Goal: Task Accomplishment & Management: Use online tool/utility

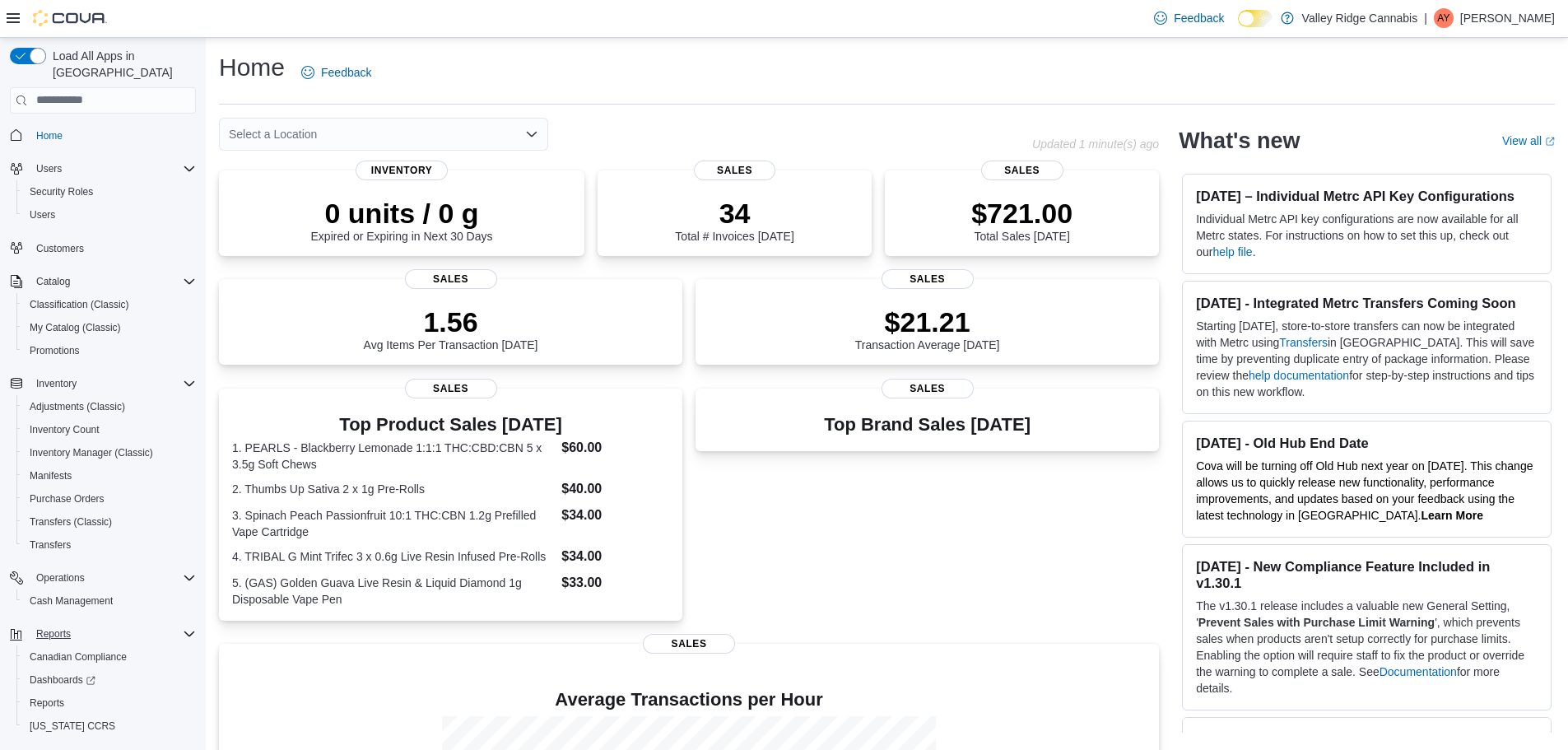
scroll to position [30, 0]
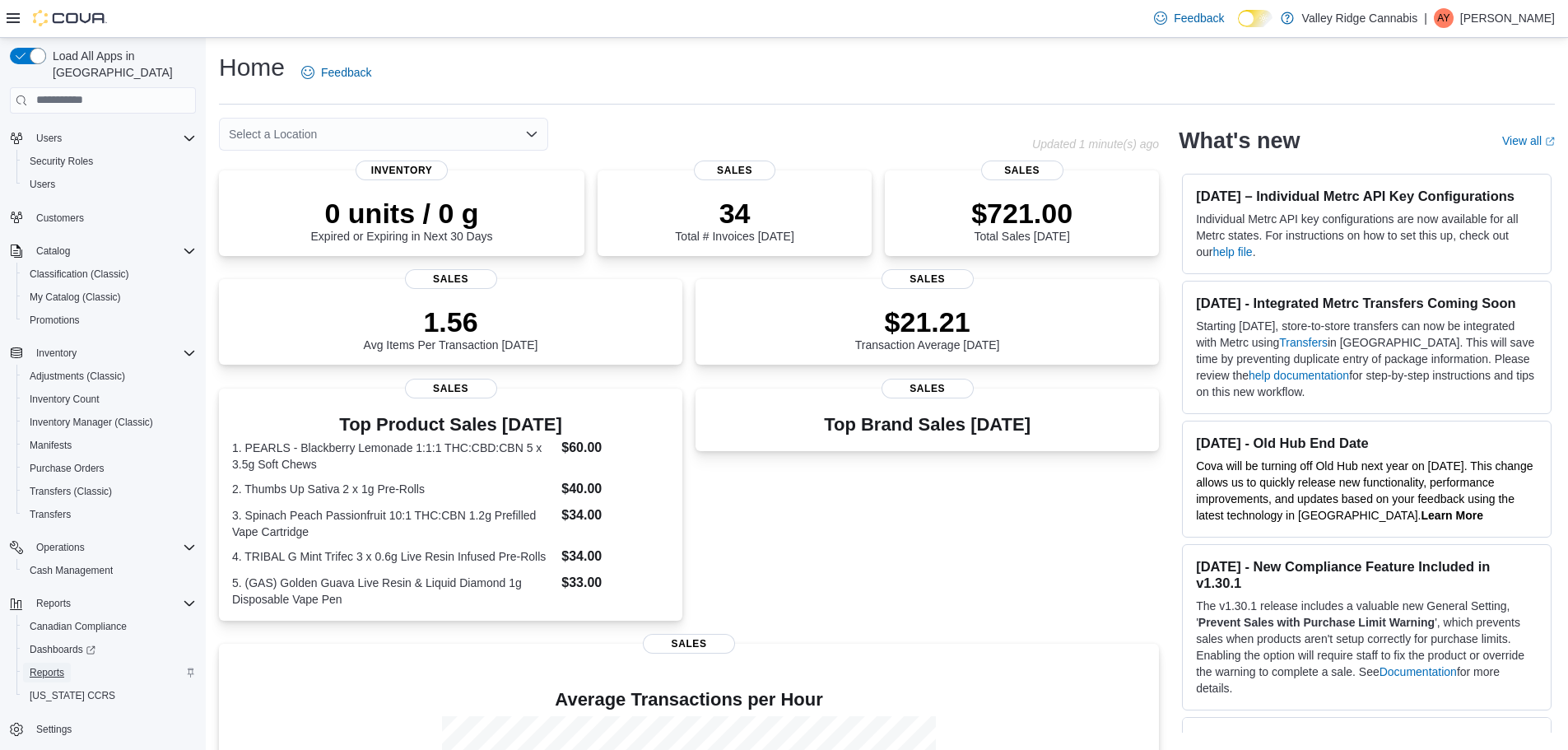
click at [51, 665] on span "Reports" at bounding box center [47, 672] width 35 height 13
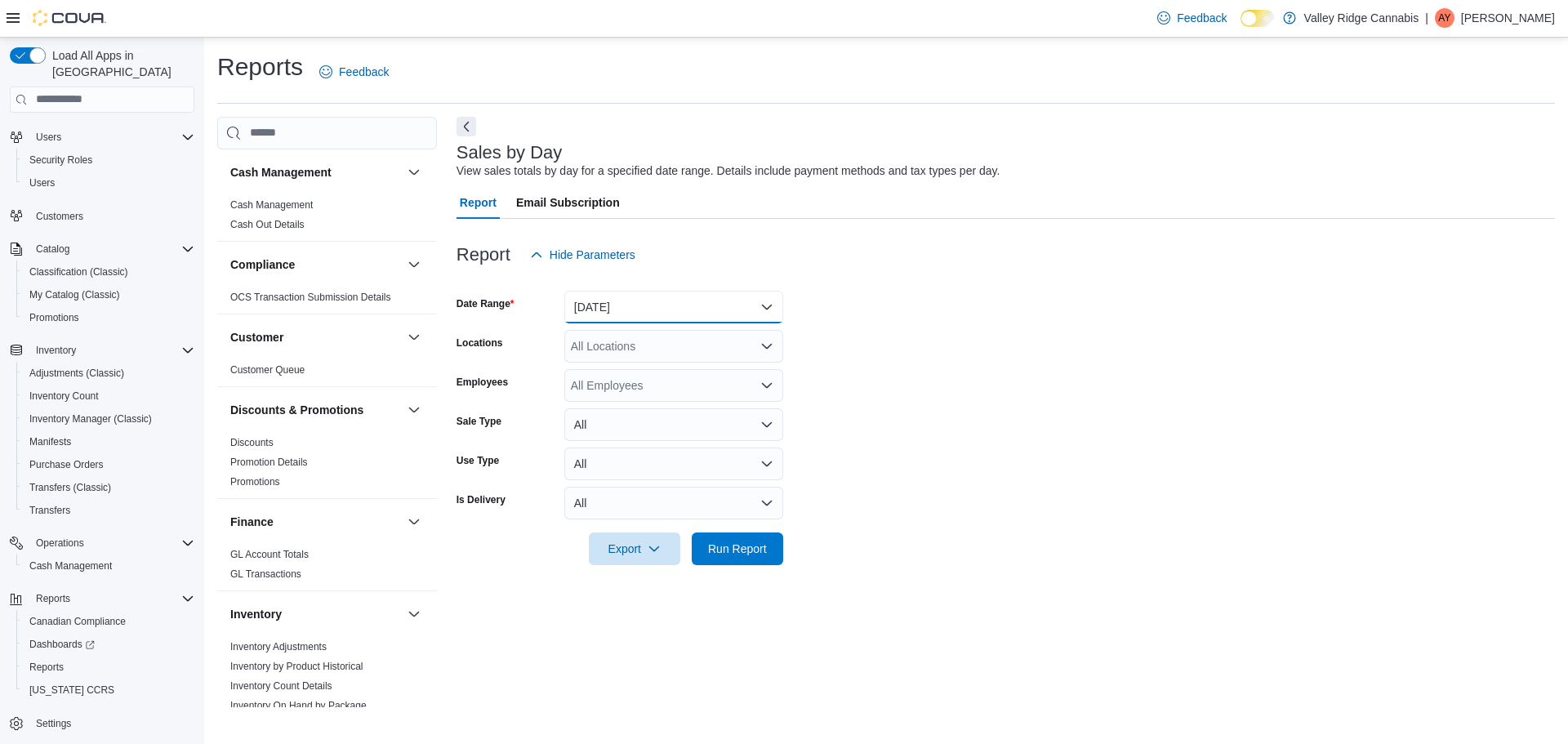
click at [595, 301] on button "Yesterday" at bounding box center [674, 307] width 219 height 33
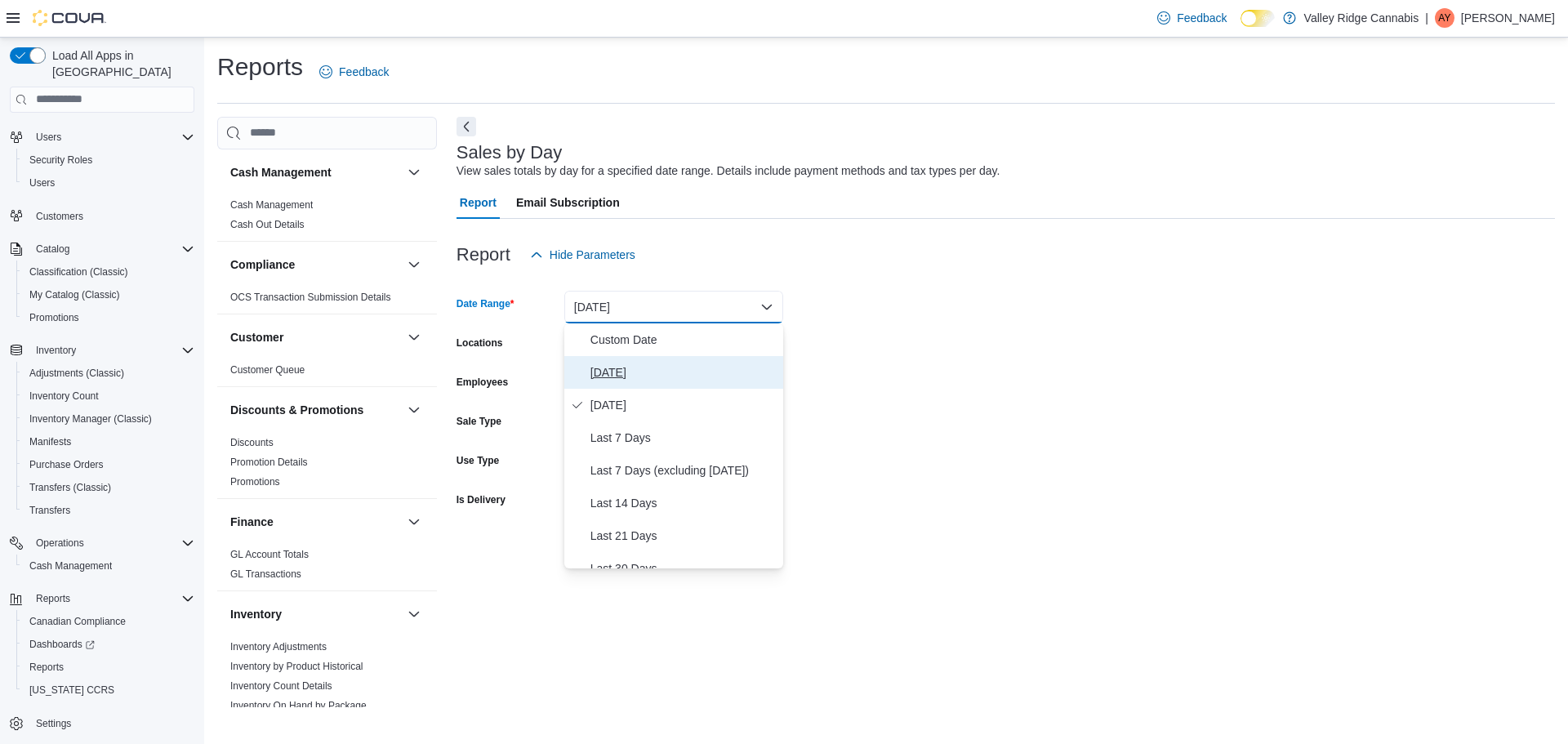
click at [614, 362] on button "Today" at bounding box center [674, 372] width 219 height 33
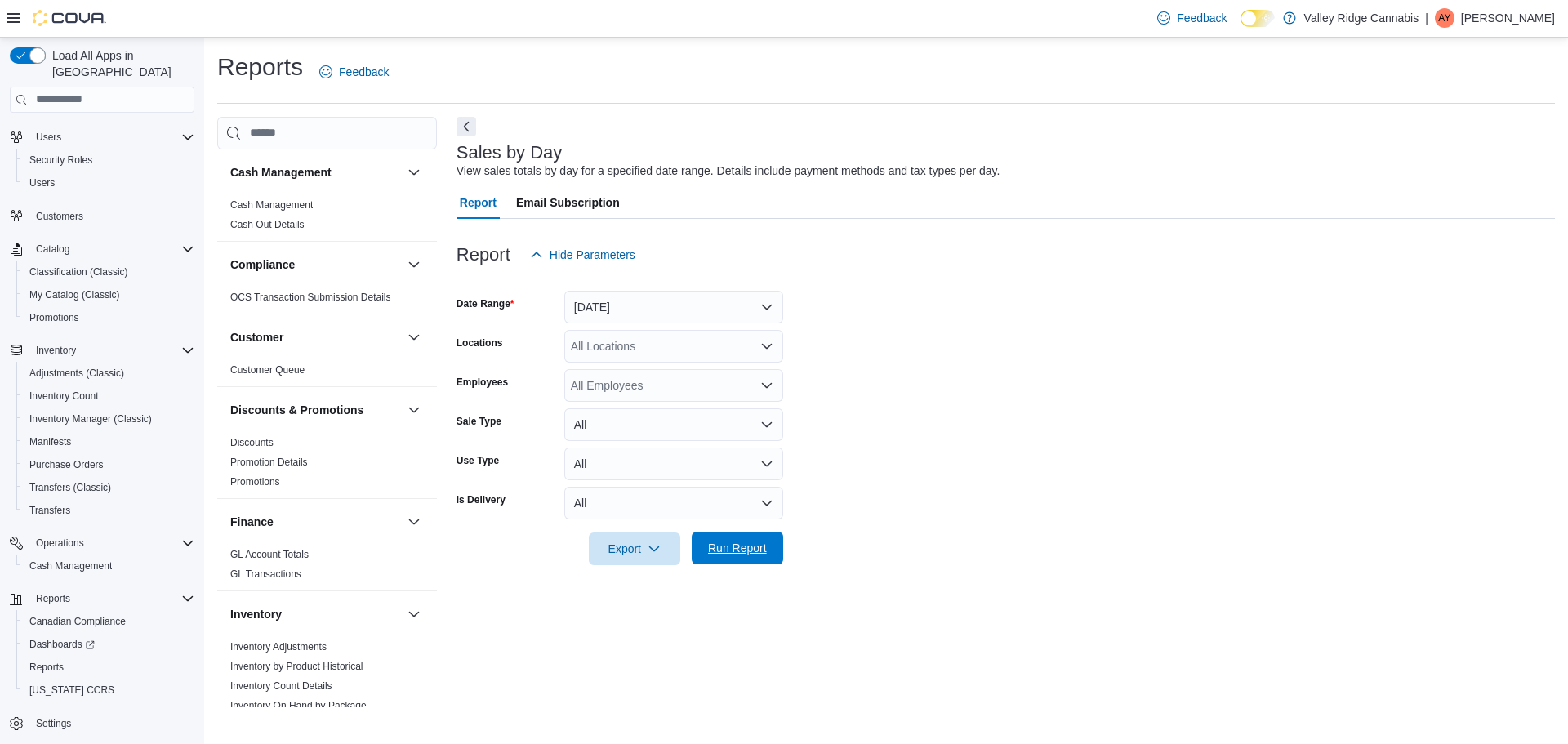
click at [746, 541] on span "Run Report" at bounding box center [737, 548] width 58 height 16
